Goal: Information Seeking & Learning: Learn about a topic

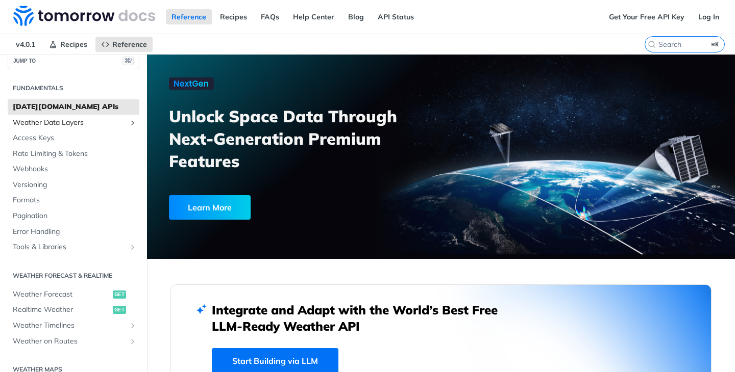
scroll to position [12, 0]
click at [81, 117] on span "Weather Data Layers" at bounding box center [69, 122] width 113 height 10
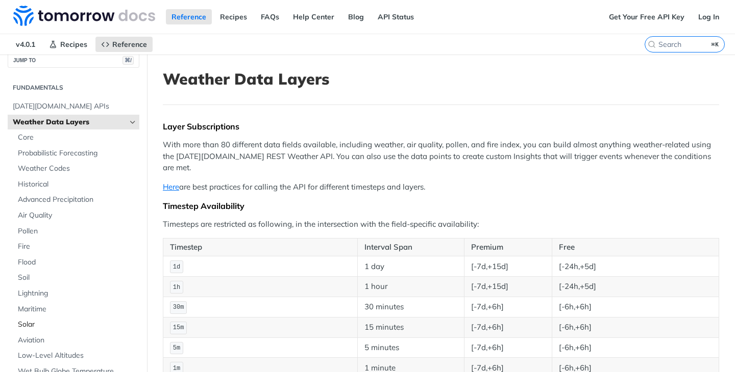
click at [35, 325] on span "Solar" at bounding box center [77, 325] width 119 height 10
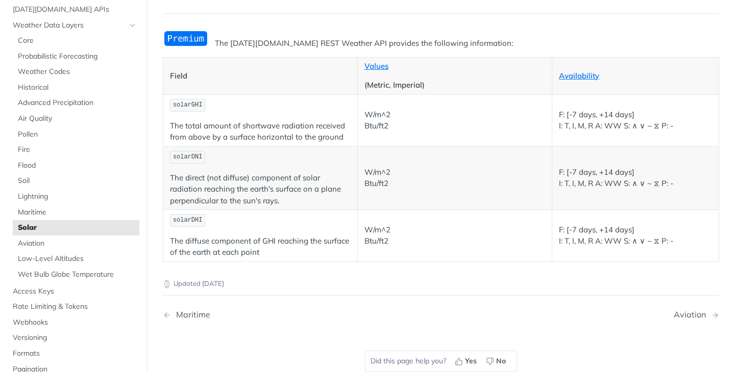
scroll to position [40, 0]
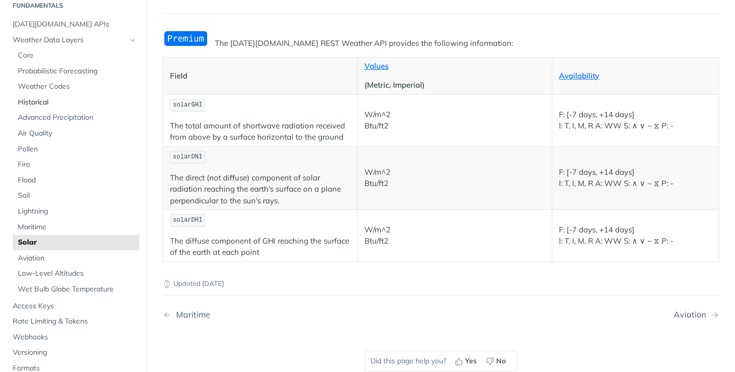
click at [66, 97] on span "Historical" at bounding box center [77, 102] width 119 height 10
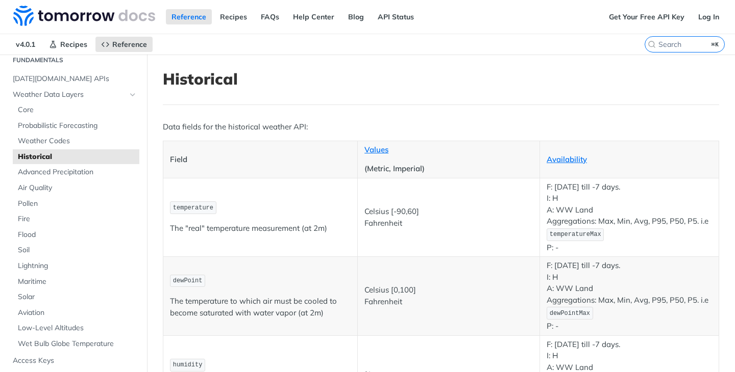
click at [269, 195] on td "temperature The "real" temperature measurement (at 2m)" at bounding box center [260, 217] width 194 height 79
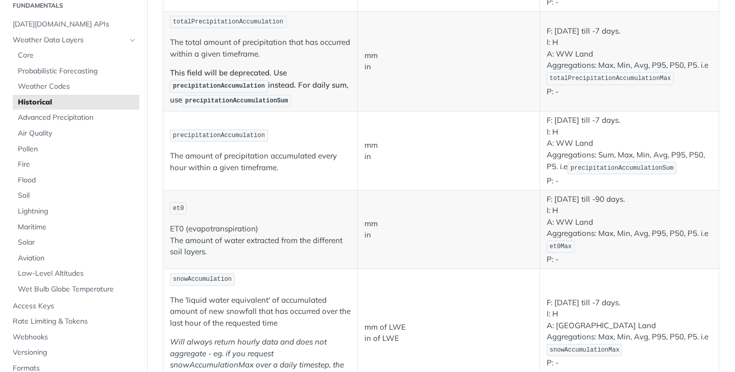
scroll to position [173, 0]
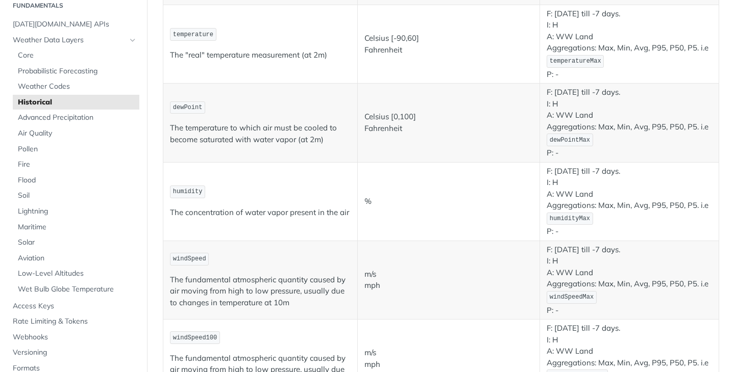
click at [233, 188] on p "humidity" at bounding box center [260, 192] width 181 height 15
